Goal: Find specific page/section: Find specific page/section

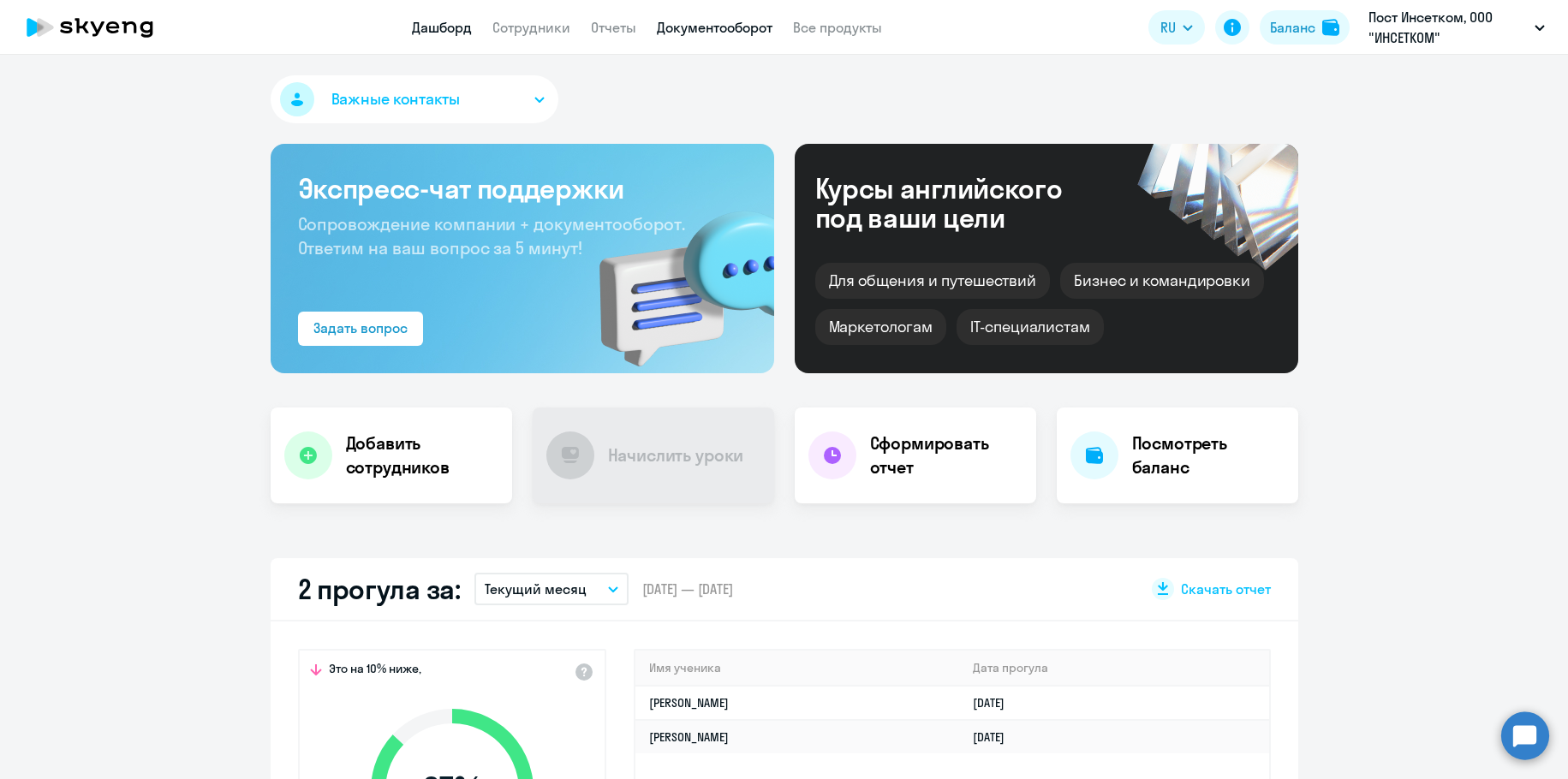
click at [682, 28] on link "Документооборот" at bounding box center [715, 27] width 116 height 17
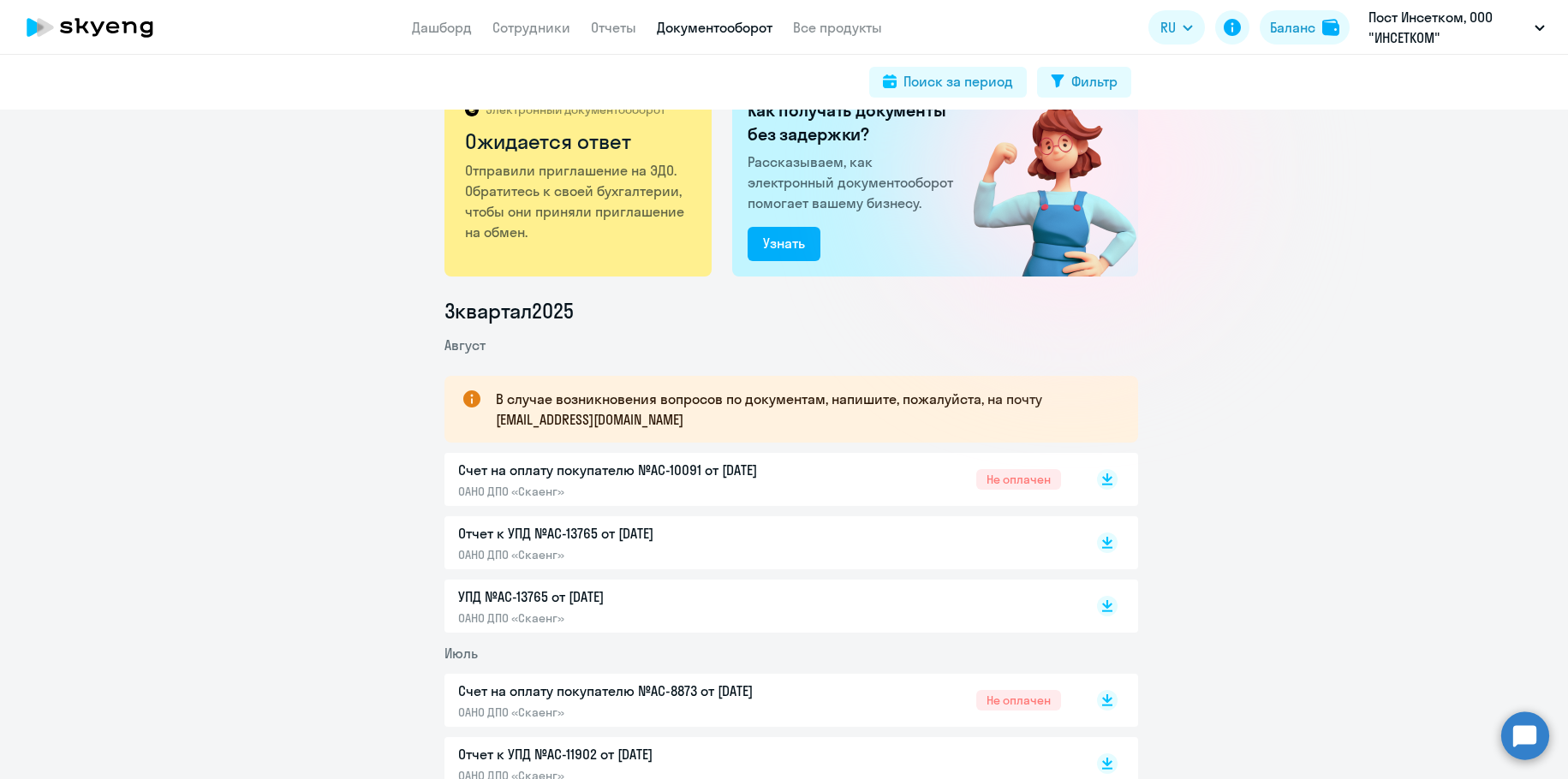
scroll to position [57, 0]
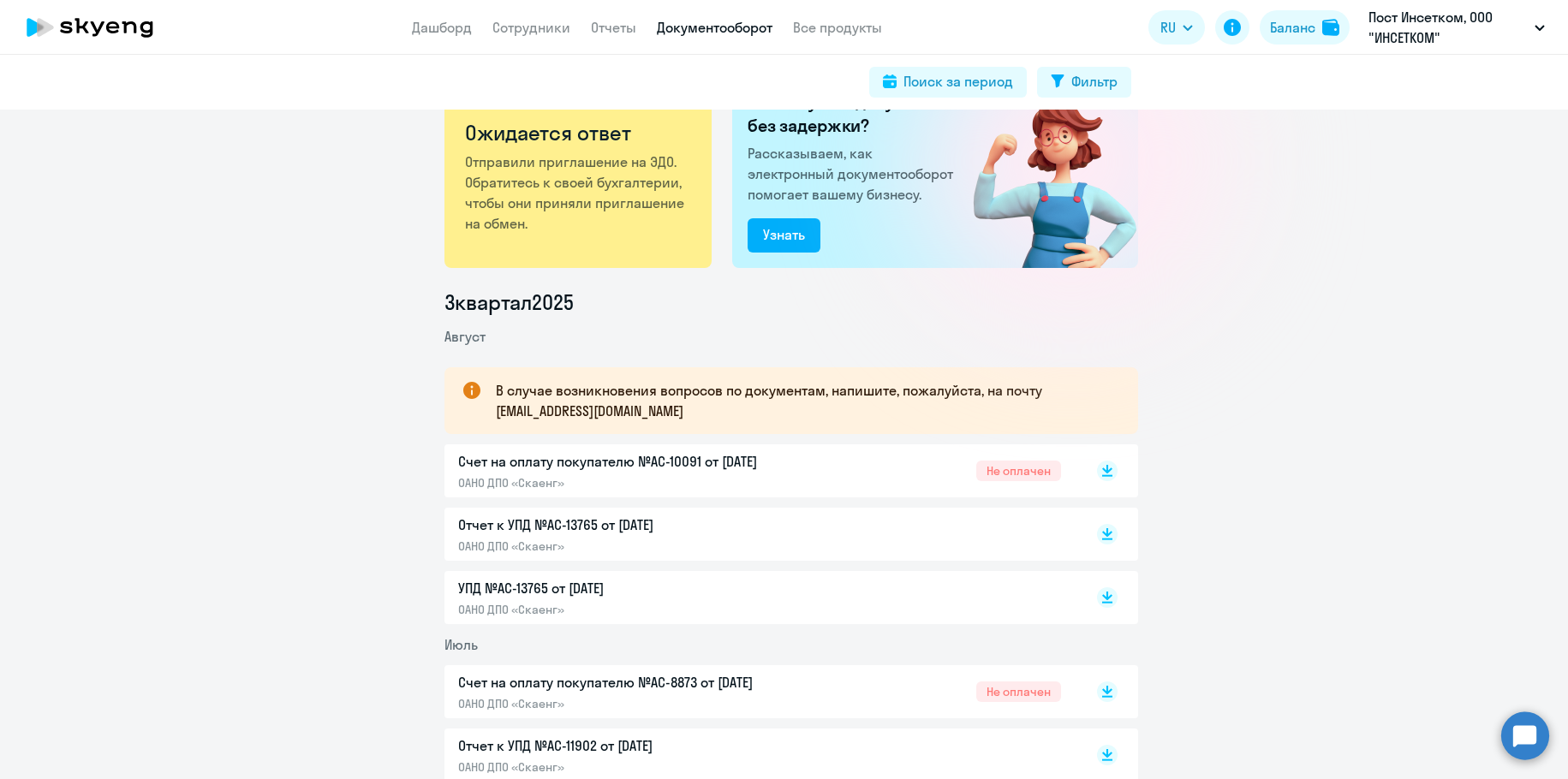
click at [523, 475] on p "ОАНО ДПО «Скаенг»" at bounding box center [638, 483] width 360 height 15
click at [490, 23] on nav "Дашборд Сотрудники Отчеты Документооборот Все продукты" at bounding box center [647, 27] width 471 height 22
click at [496, 26] on link "Сотрудники" at bounding box center [531, 27] width 78 height 17
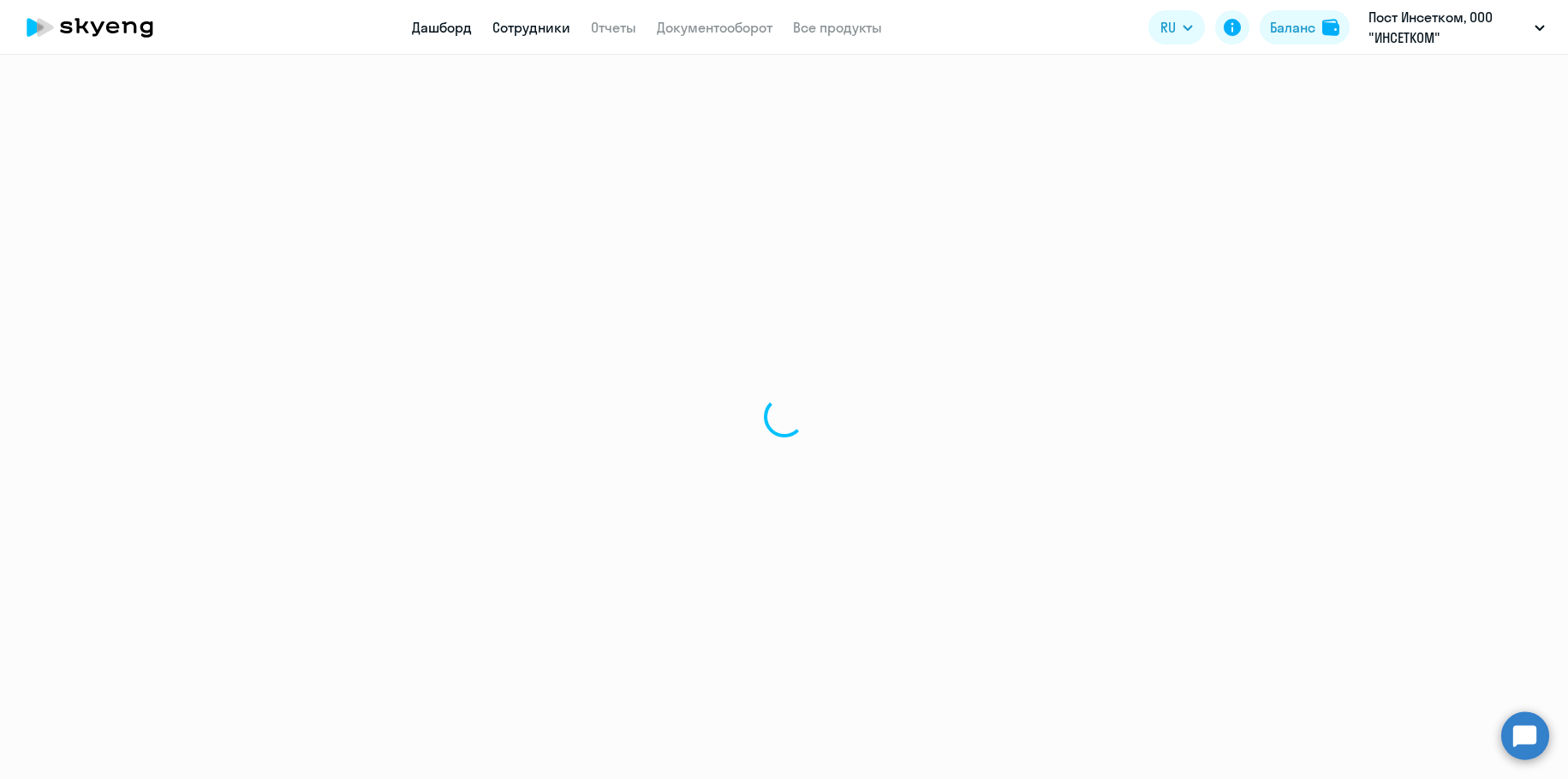
select select "30"
